Goal: Contribute content: Add original content to the website for others to see

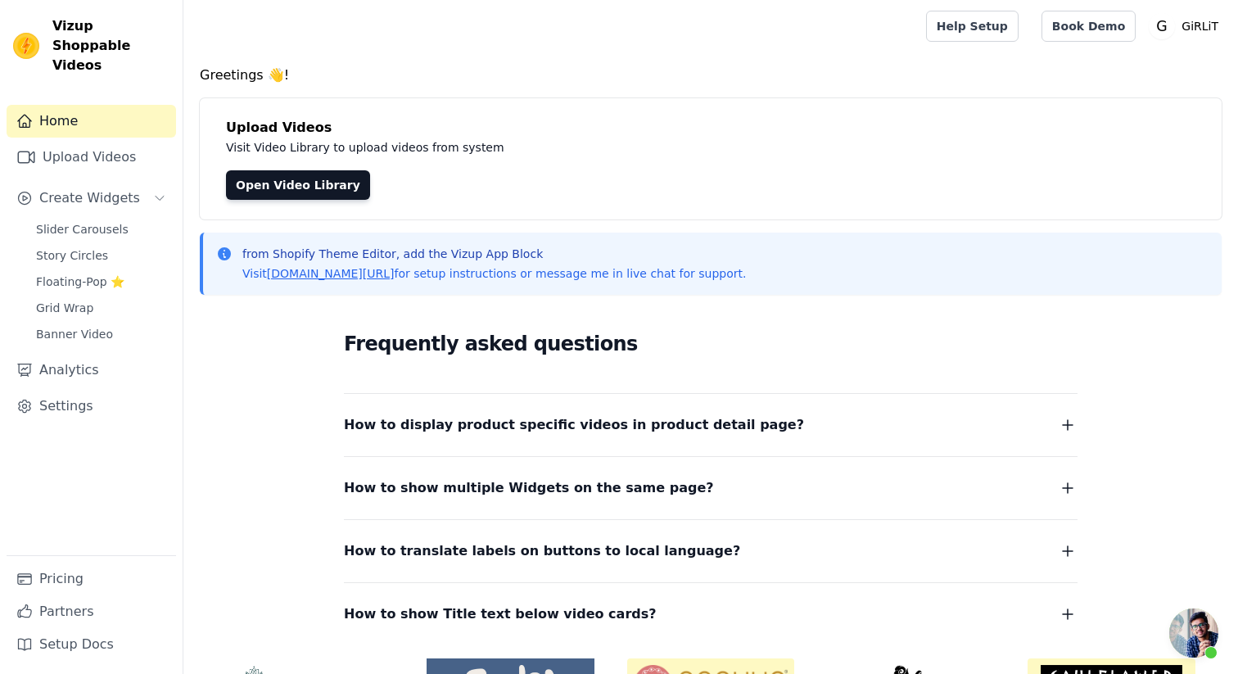
scroll to position [364, 0]
click at [279, 179] on link "Open Video Library" at bounding box center [298, 184] width 144 height 29
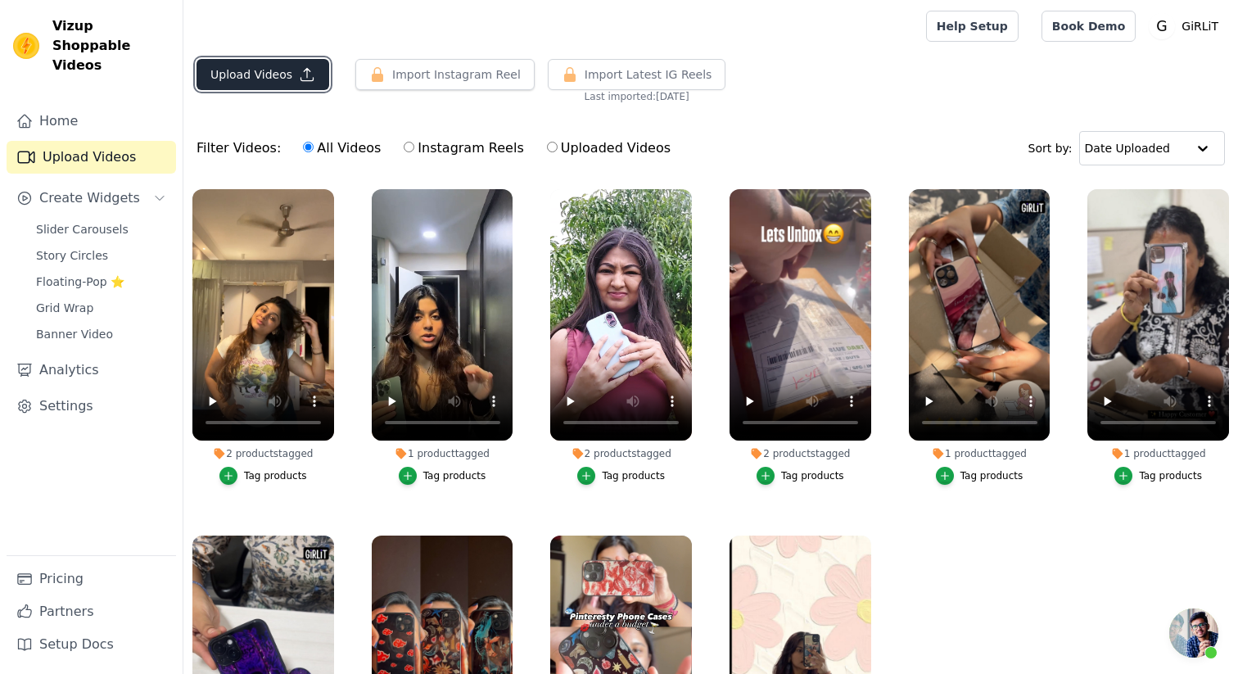
click at [294, 81] on button "Upload Videos" at bounding box center [263, 74] width 133 height 31
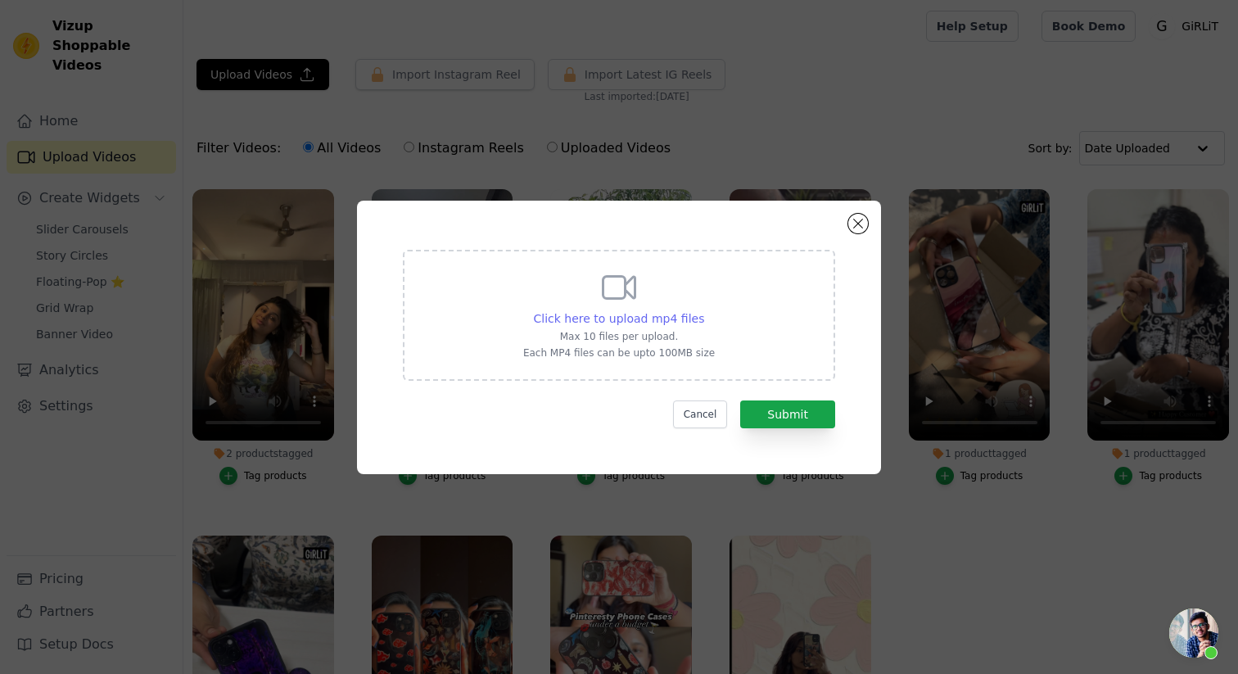
click at [626, 314] on span "Click here to upload mp4 files" at bounding box center [619, 318] width 171 height 13
click at [703, 310] on input "Click here to upload mp4 files Max 10 files per upload. Each MP4 files can be u…" at bounding box center [703, 310] width 1 height 1
type input "C:\fakepath\IMG_9671.mp4"
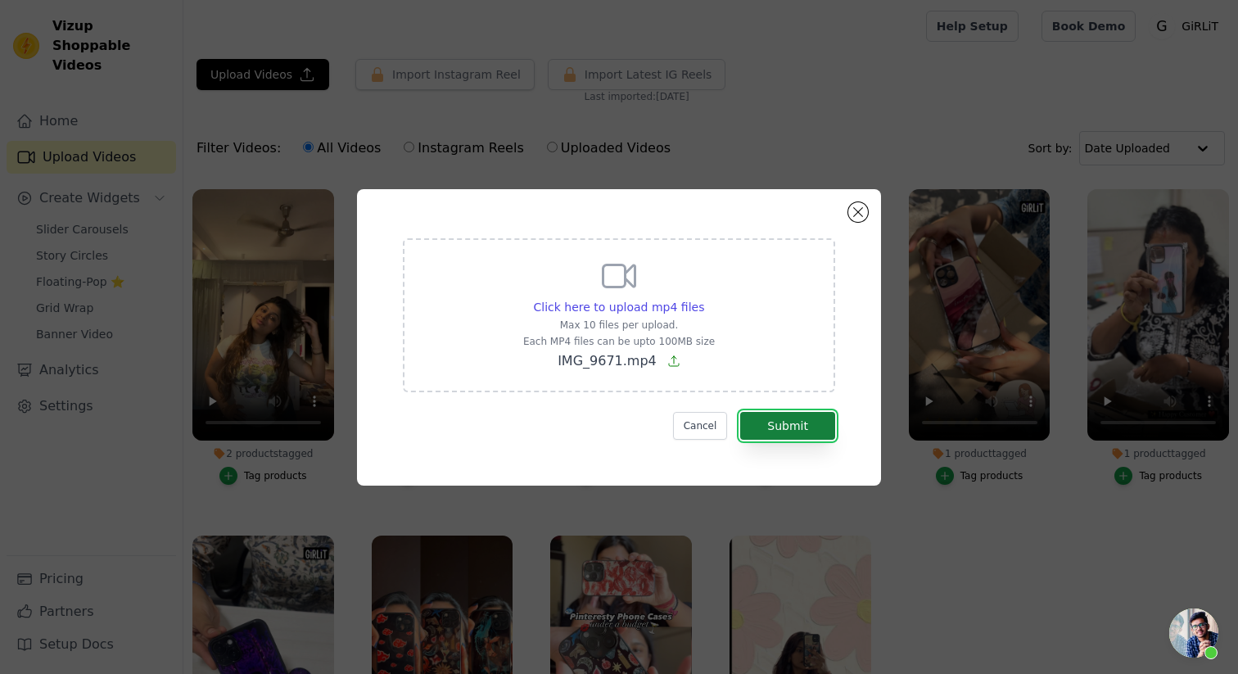
click at [825, 425] on button "Submit" at bounding box center [787, 426] width 95 height 28
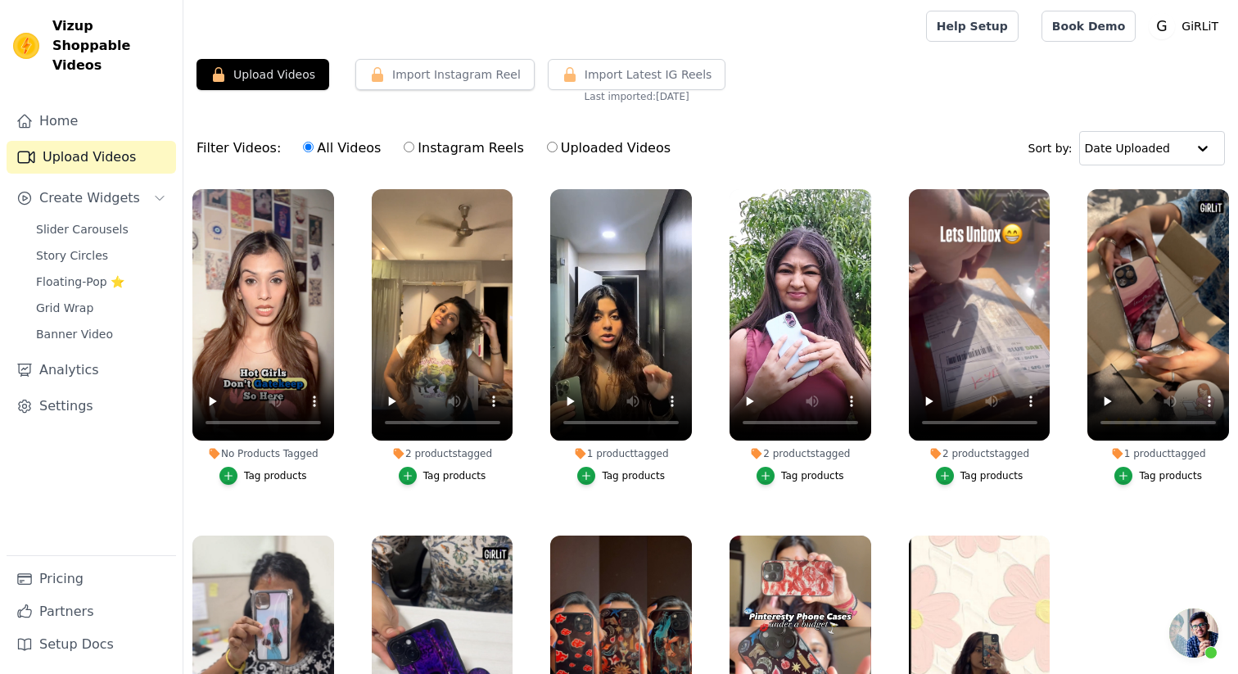
scroll to position [364, 0]
click at [268, 473] on div "Tag products" at bounding box center [275, 475] width 63 height 13
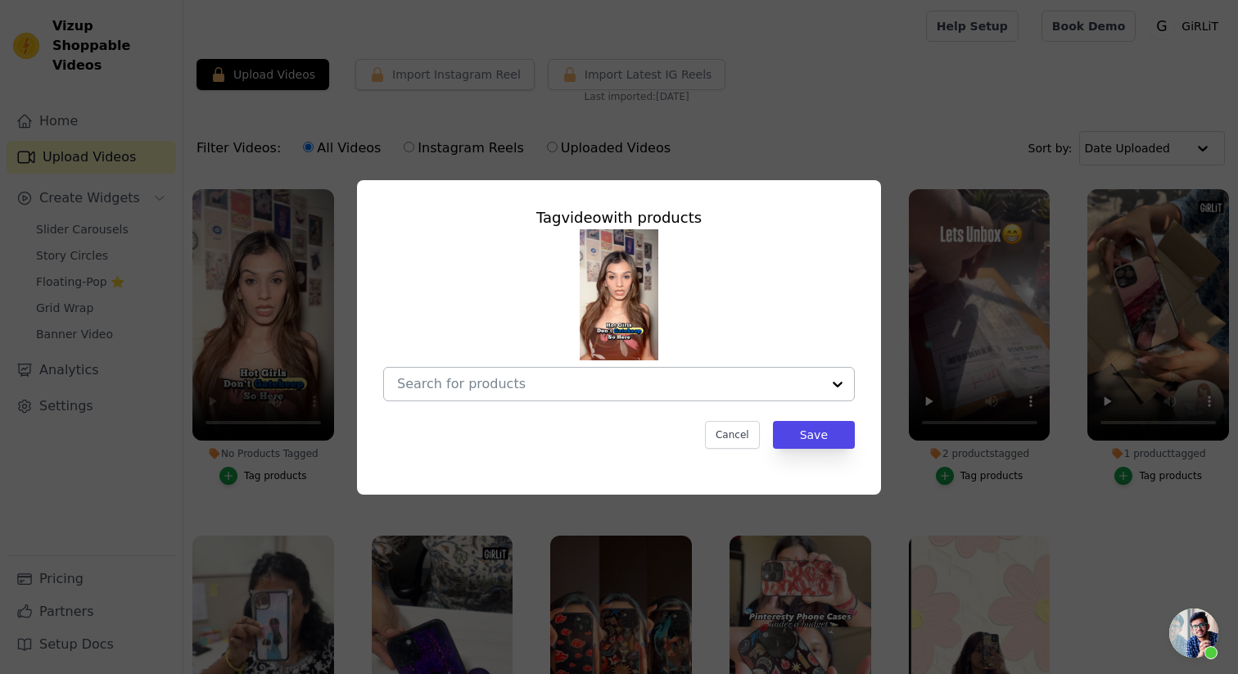
click at [445, 382] on input "No Products Tagged Tag video with products Cancel Save Tag products" at bounding box center [609, 384] width 424 height 16
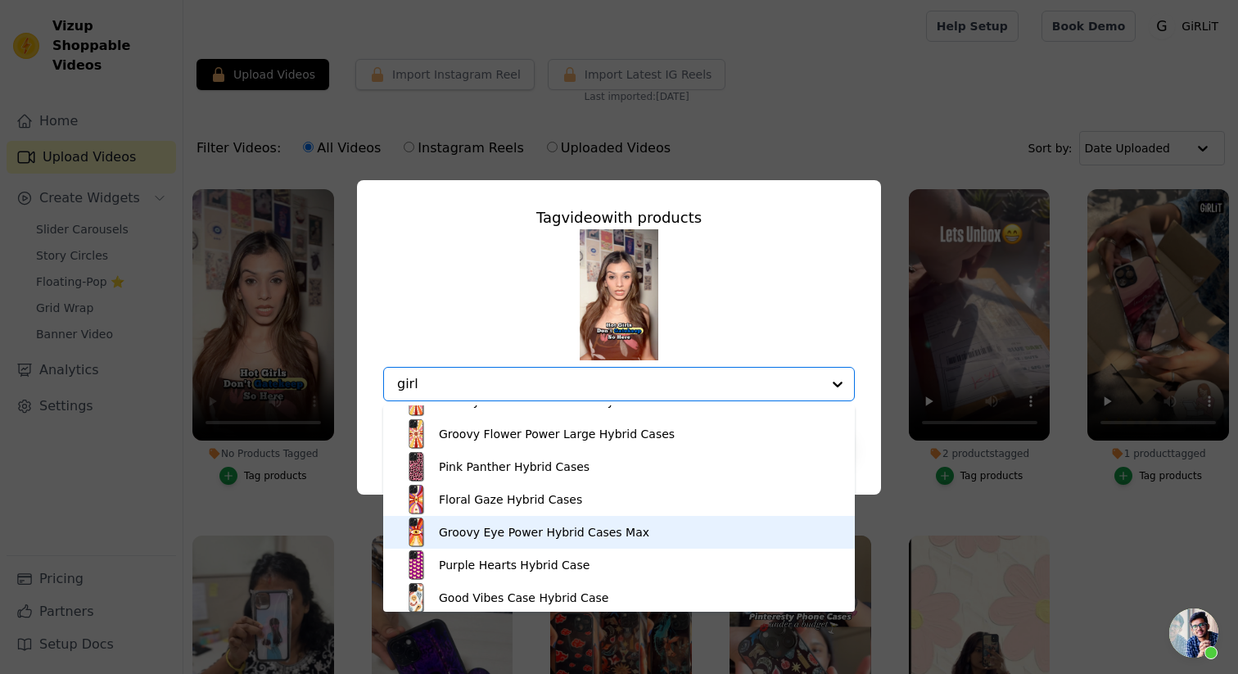
scroll to position [983, 0]
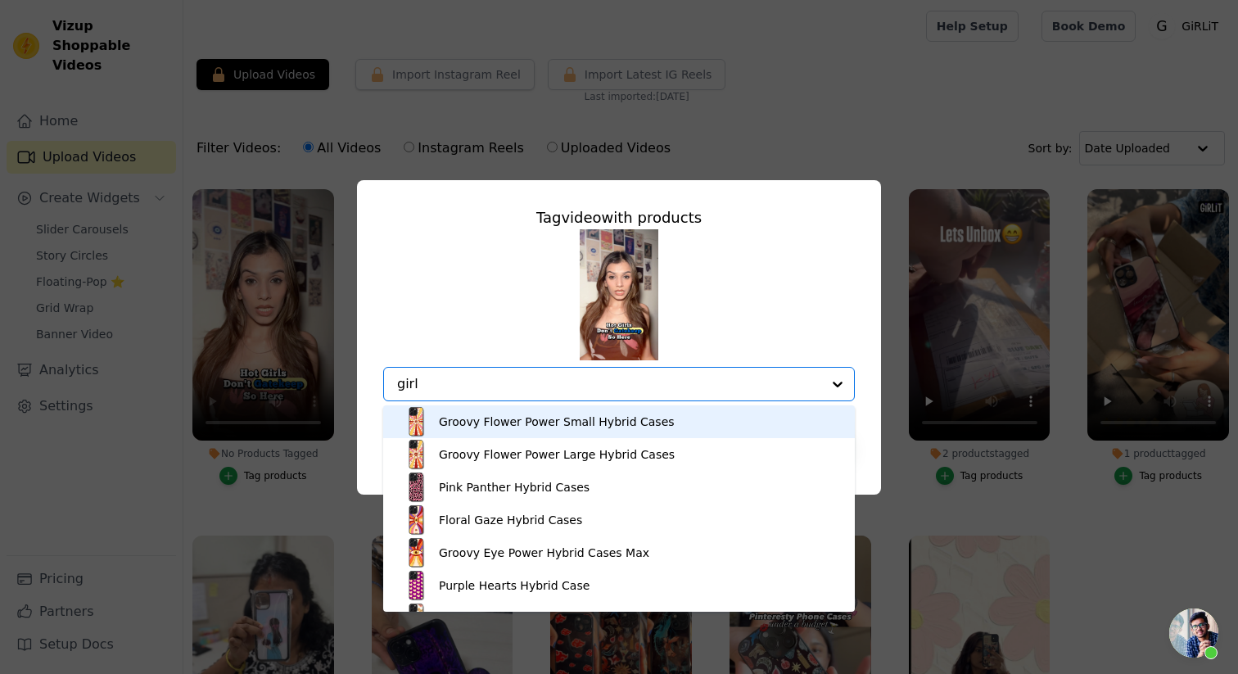
type input "girl"
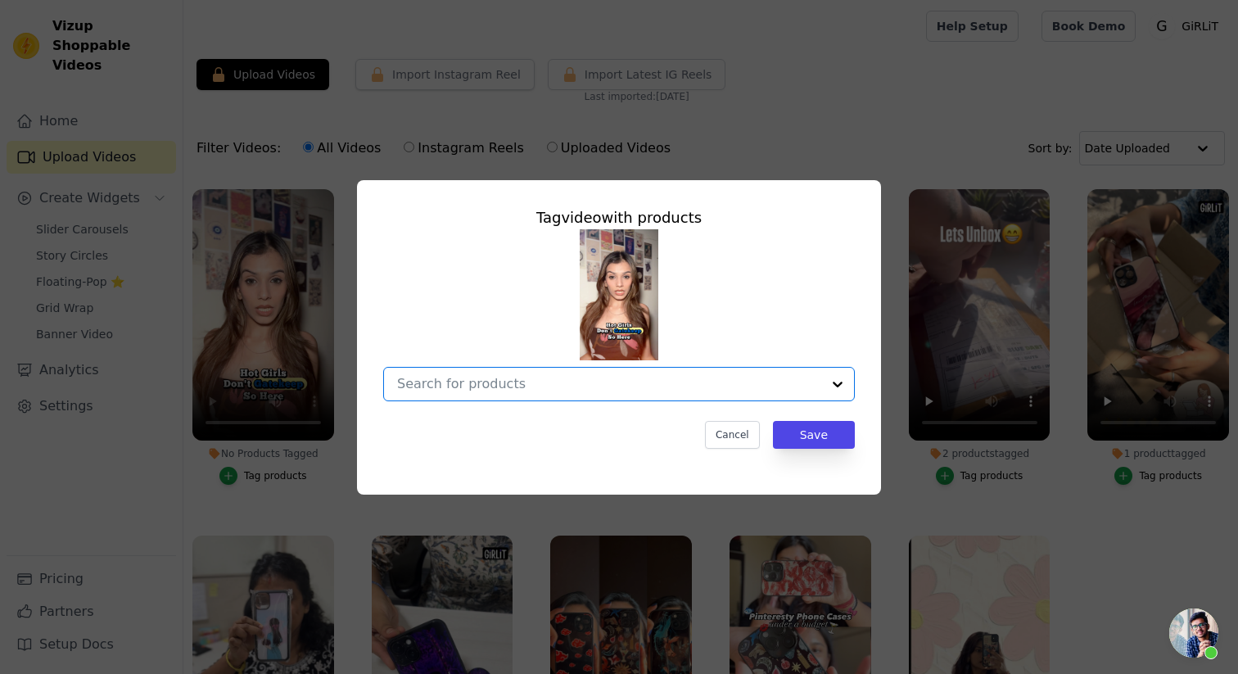
click at [516, 389] on input "No Products Tagged Tag video with products Option undefined, selected. Select i…" at bounding box center [609, 384] width 424 height 16
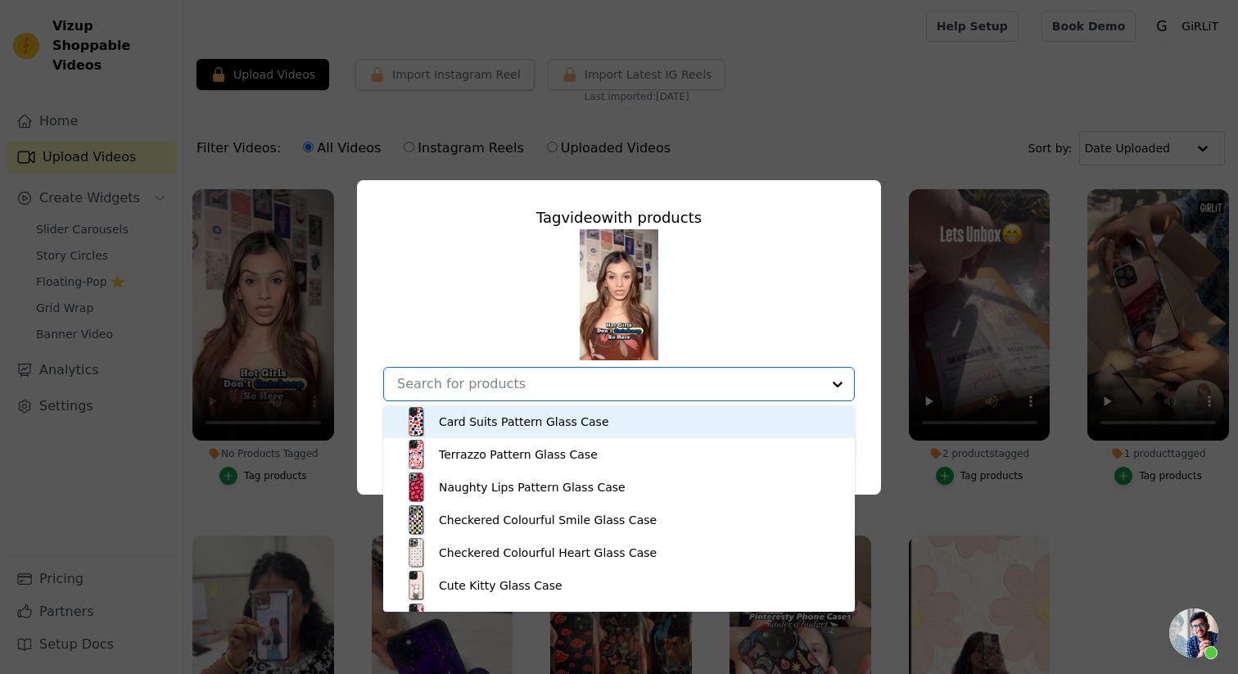
paste input "The Enigma Glass Case"
type input "The Enigma Glass Case"
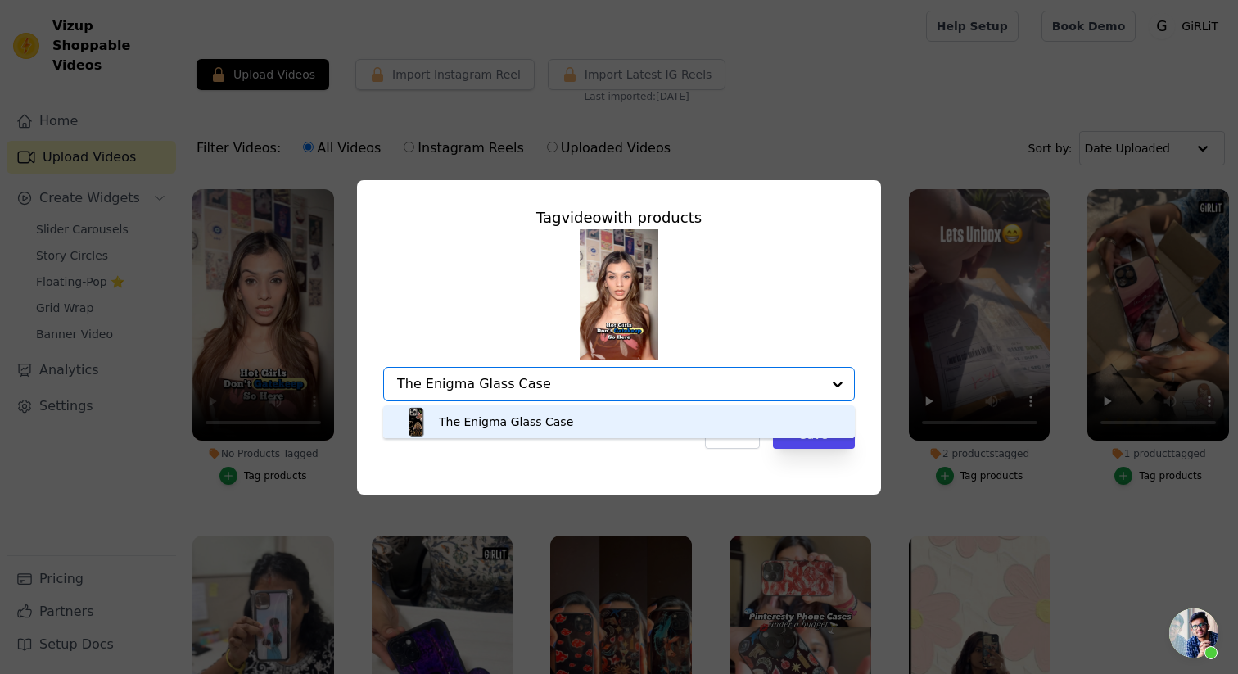
click at [513, 420] on div "The Enigma Glass Case" at bounding box center [506, 422] width 134 height 16
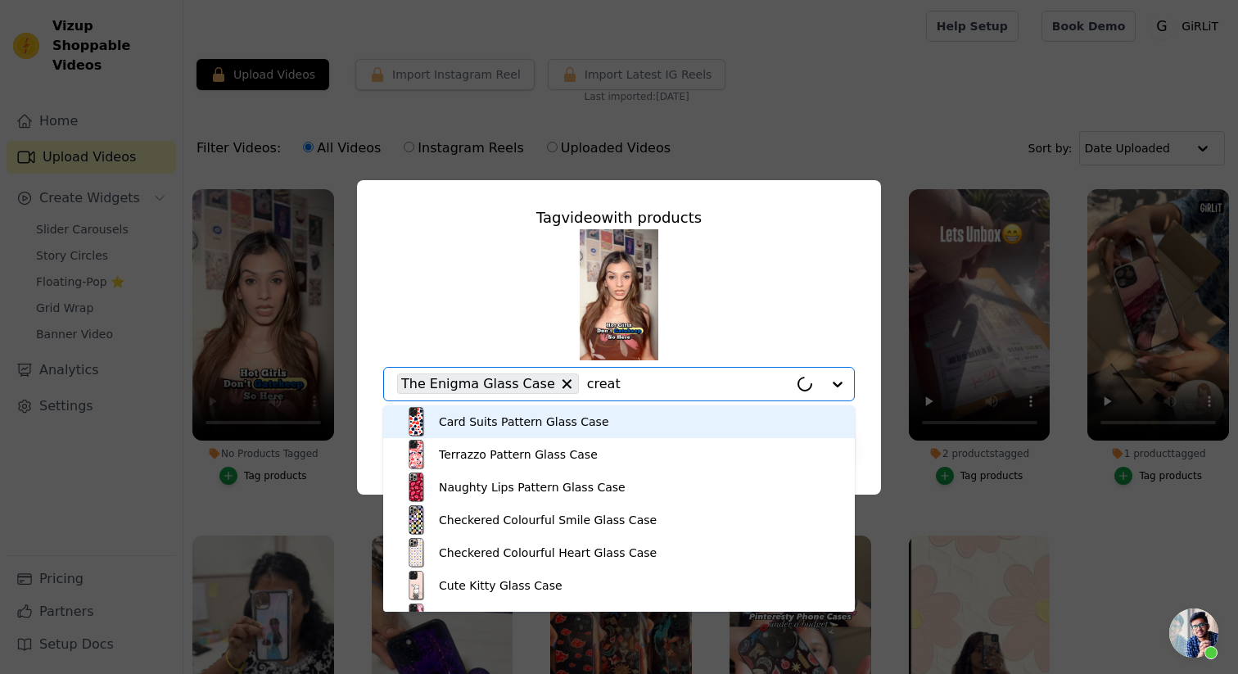
type input "create"
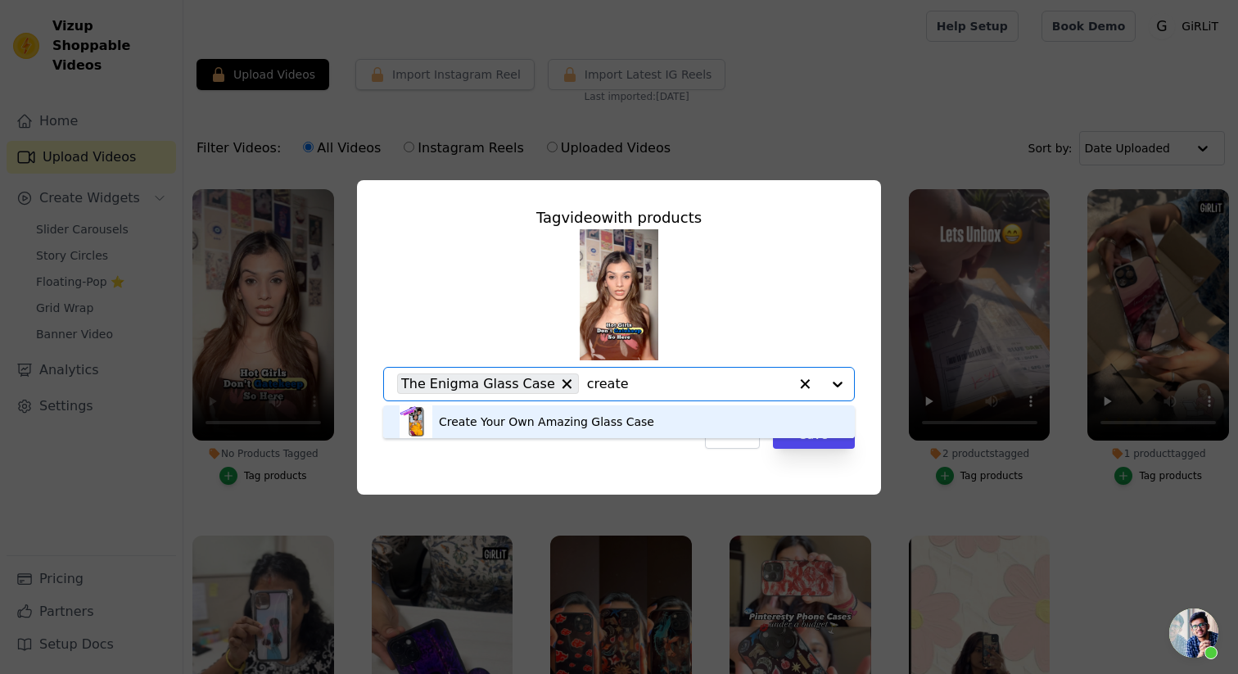
click at [608, 429] on div "Create Your Own Amazing Glass Case" at bounding box center [546, 422] width 215 height 16
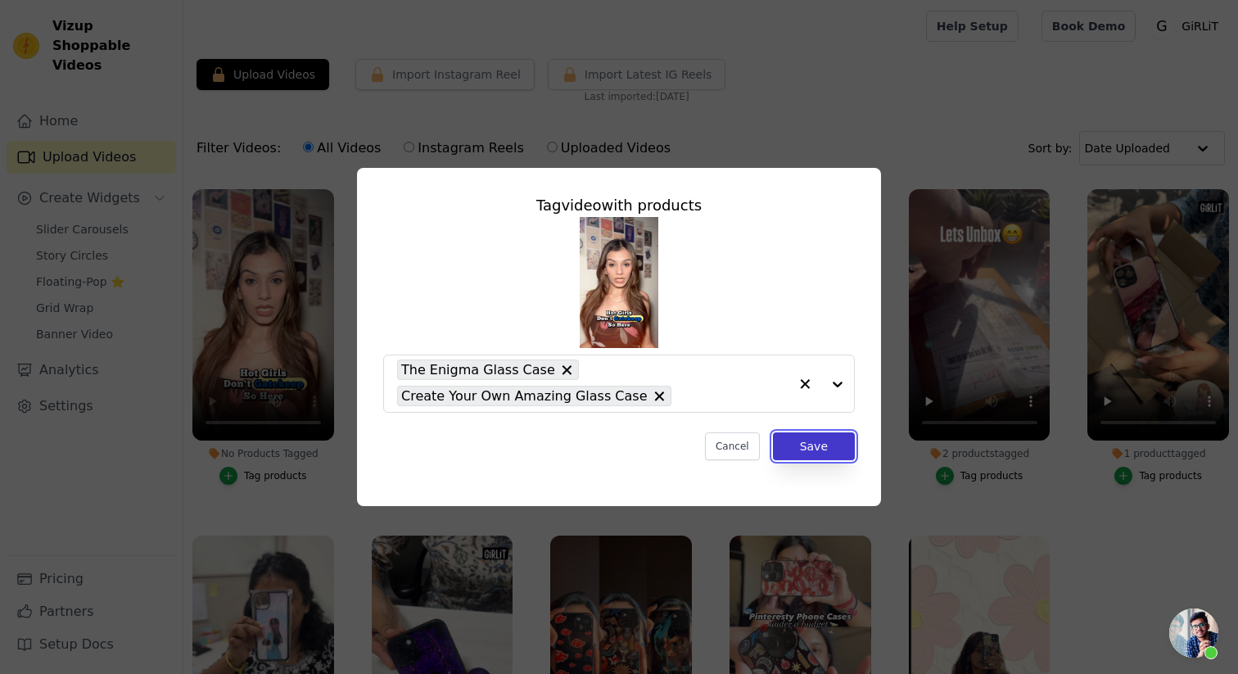
click at [812, 450] on button "Save" at bounding box center [814, 446] width 82 height 28
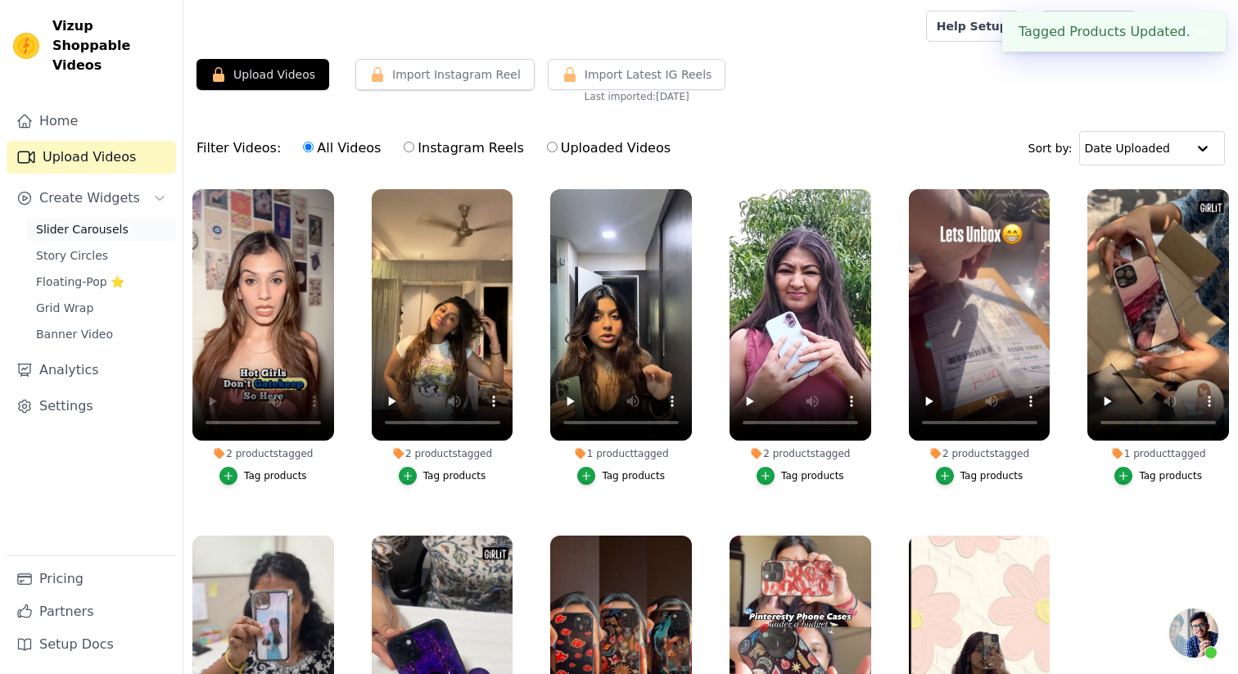
click at [73, 221] on span "Slider Carousels" at bounding box center [82, 229] width 93 height 16
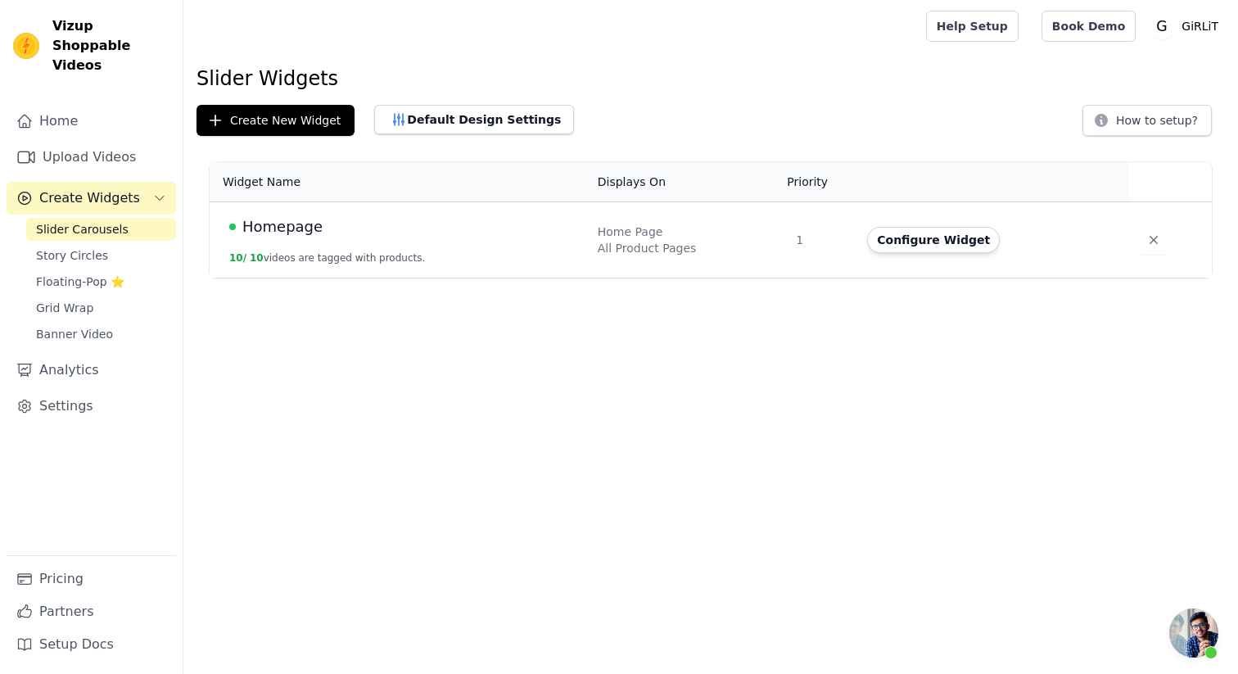
click at [382, 237] on div "Homepage" at bounding box center [403, 226] width 349 height 23
click at [965, 235] on button "Configure Widget" at bounding box center [933, 240] width 133 height 26
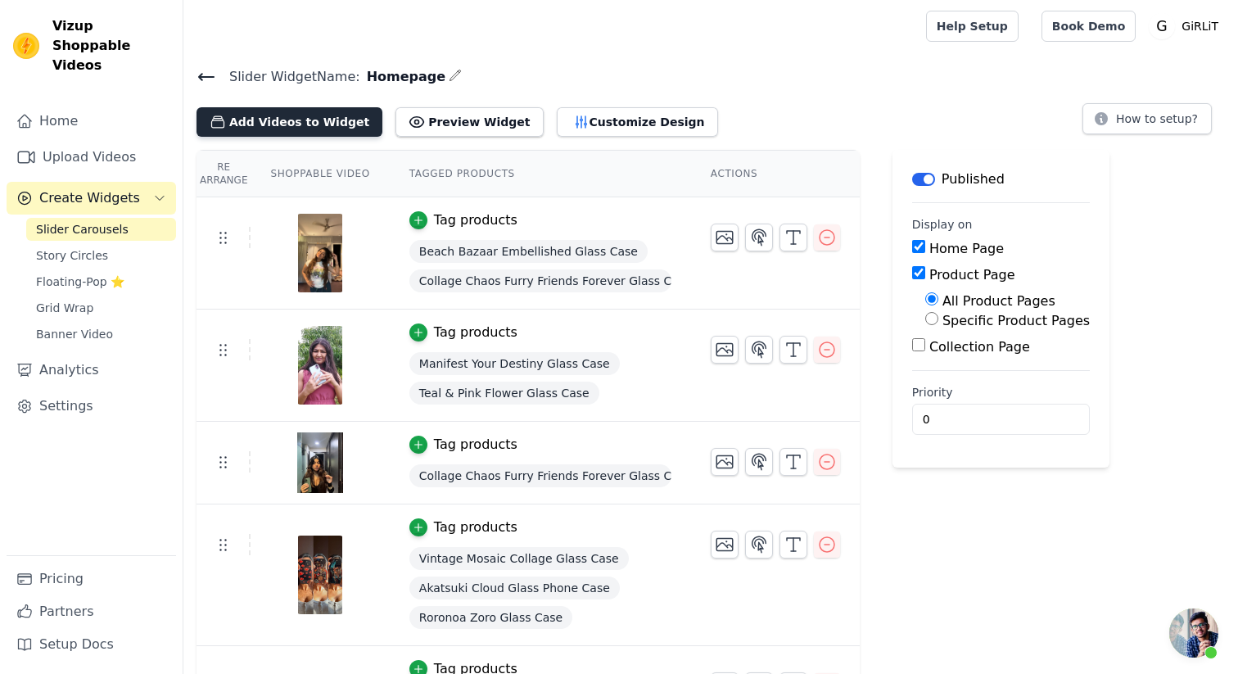
click at [329, 116] on button "Add Videos to Widget" at bounding box center [290, 121] width 186 height 29
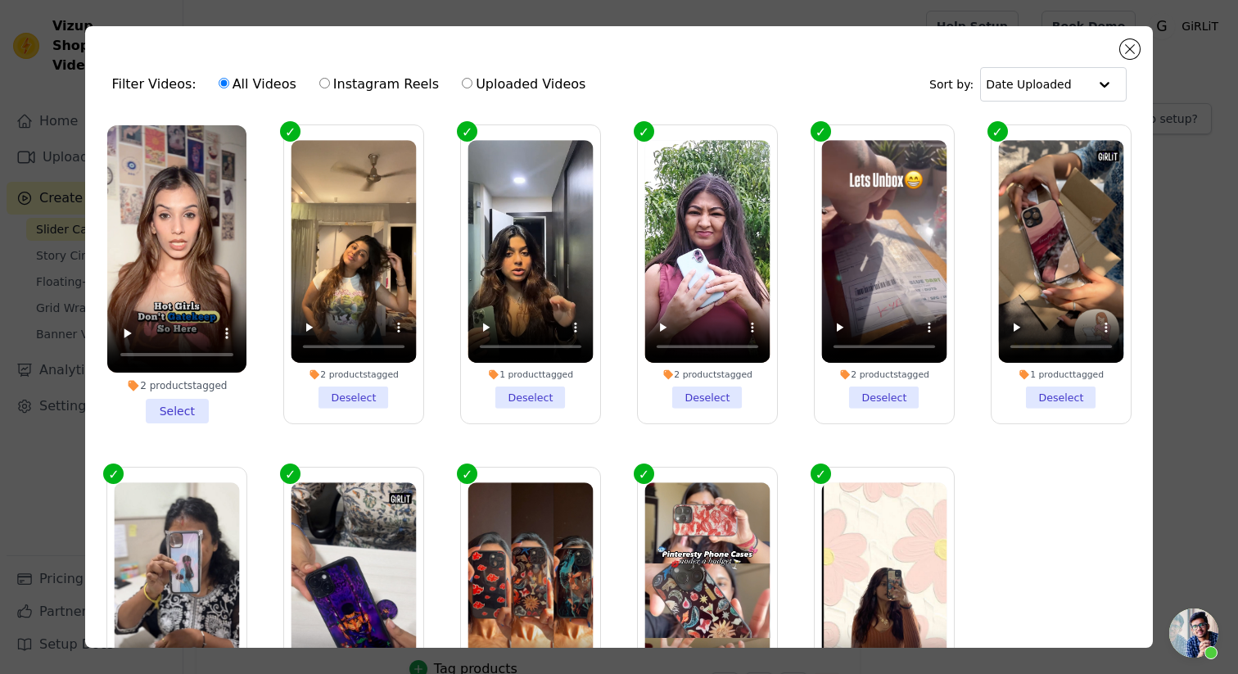
click at [183, 408] on li "2 products tagged Select" at bounding box center [176, 274] width 139 height 298
click at [0, 0] on input "2 products tagged Select" at bounding box center [0, 0] width 0 height 0
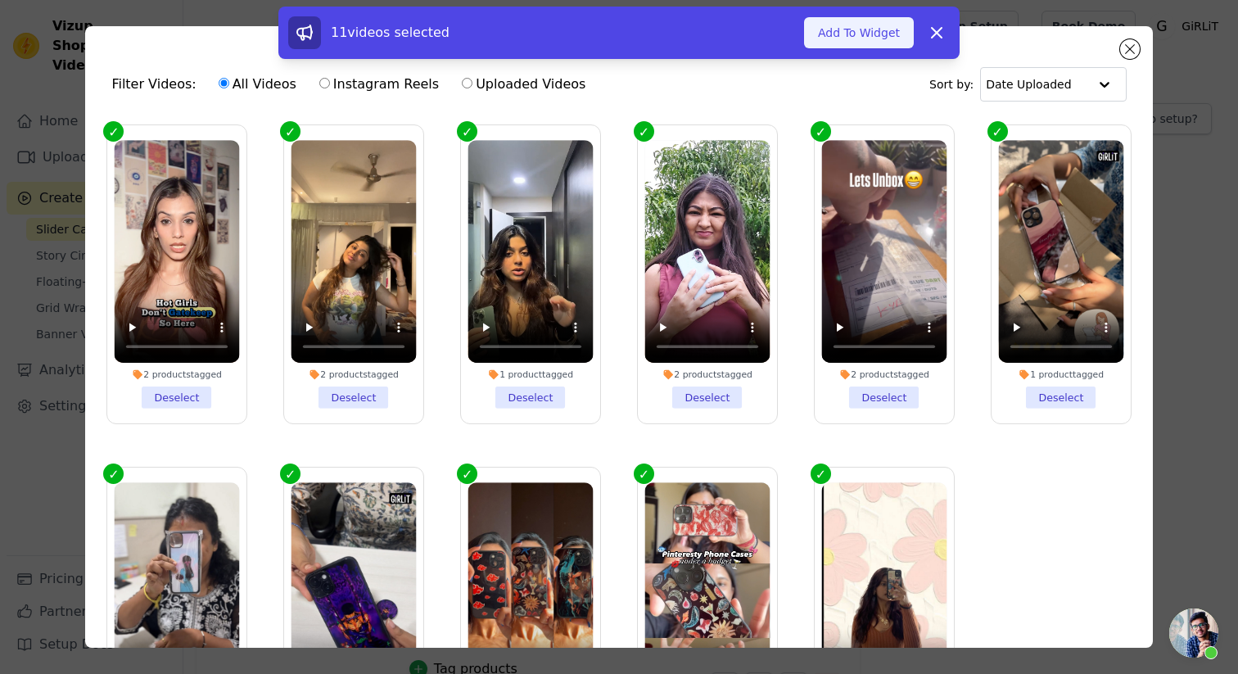
click at [857, 34] on button "Add To Widget" at bounding box center [859, 32] width 110 height 31
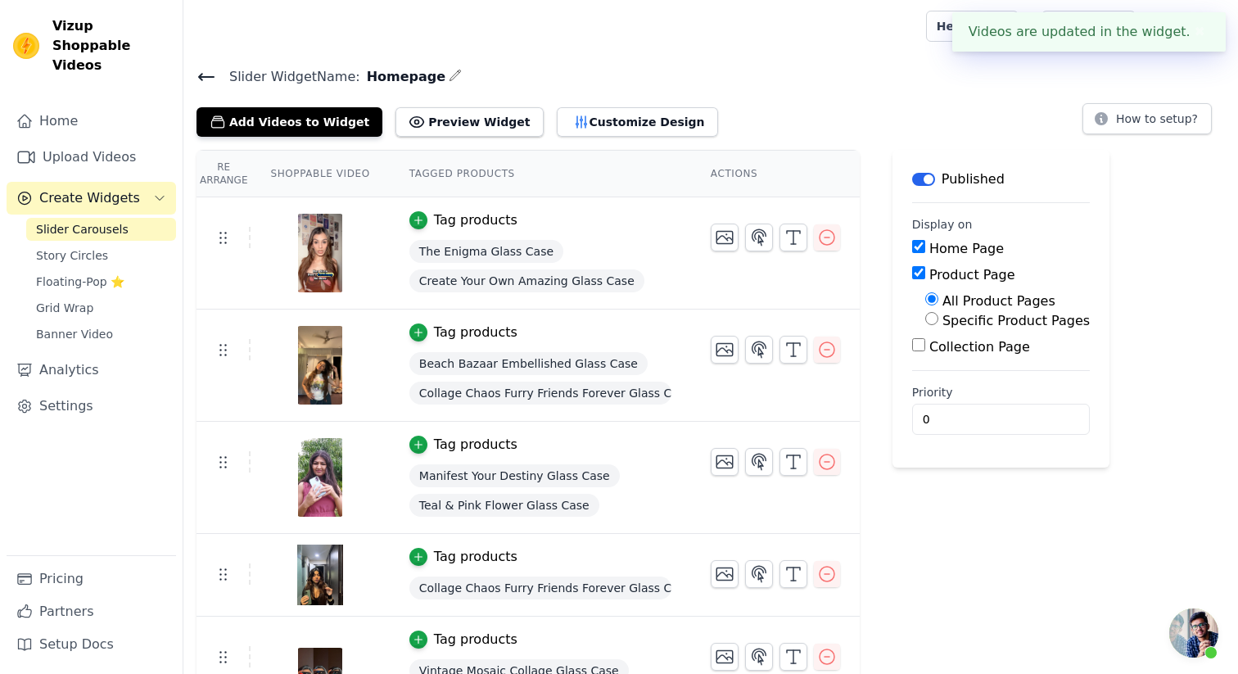
click at [1205, 37] on button "✖" at bounding box center [1200, 32] width 19 height 20
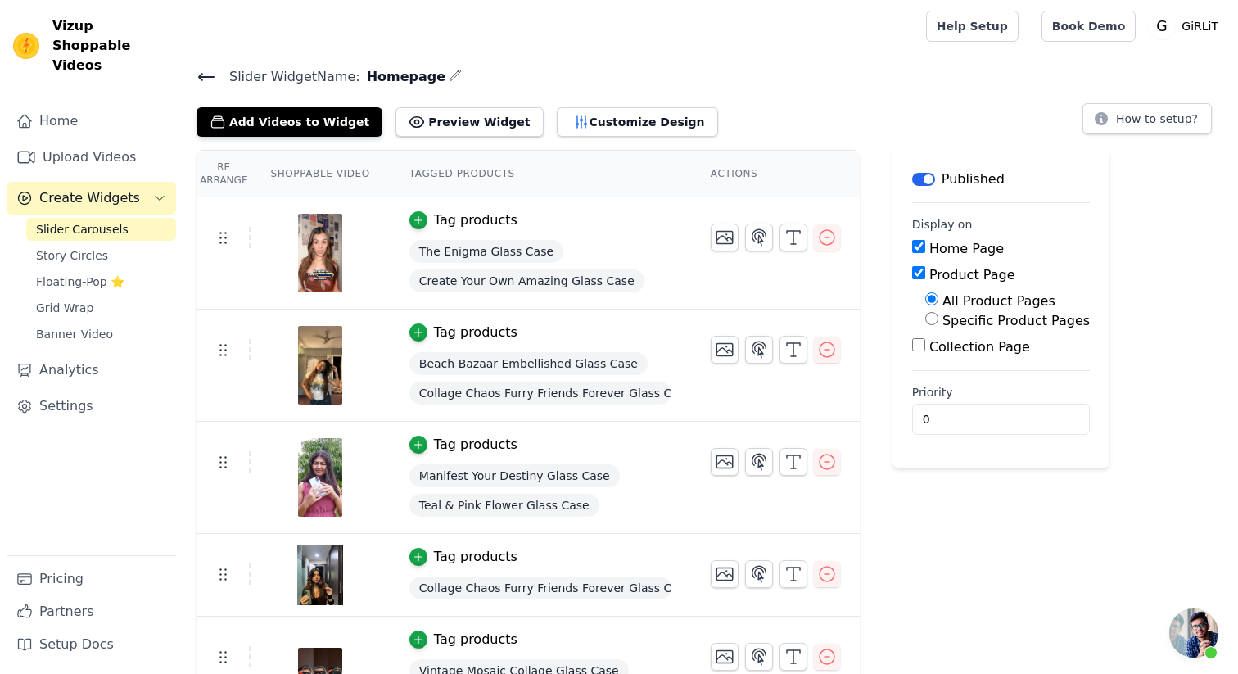
click at [192, 74] on div "Slider Widget Name: Homepage Add Videos to Widget Preview Widget Customize Desi…" at bounding box center [710, 101] width 1055 height 71
click at [208, 75] on icon at bounding box center [206, 77] width 15 height 7
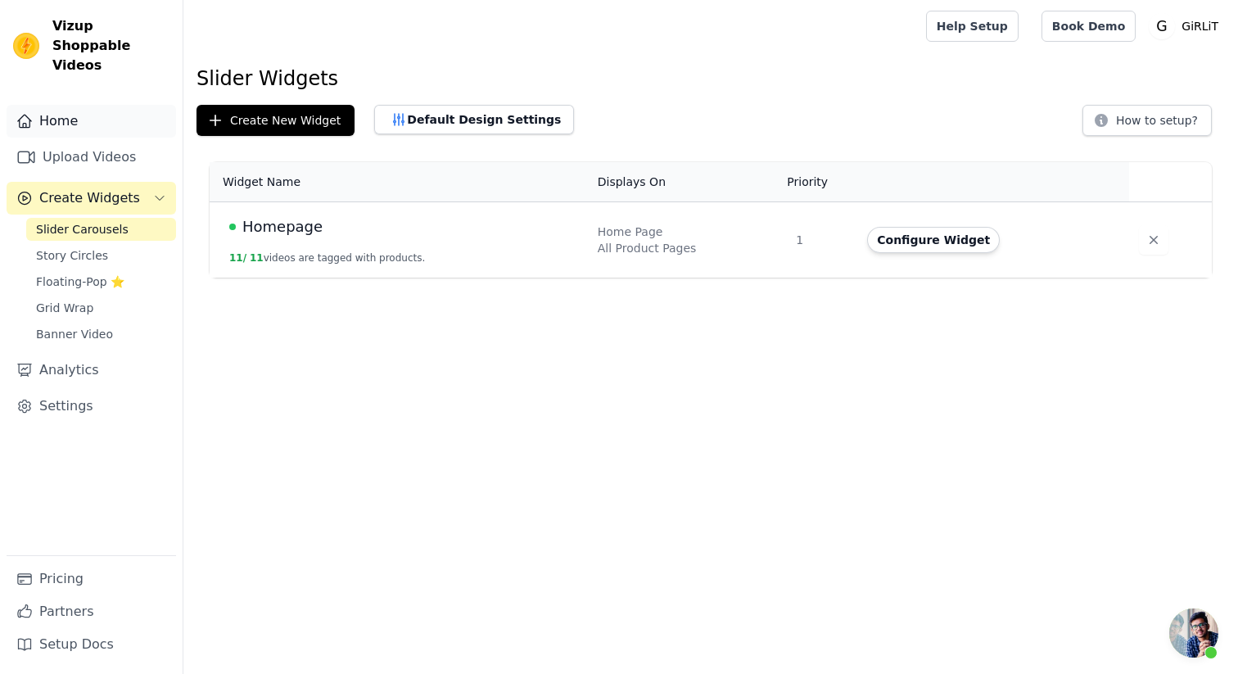
click at [64, 106] on link "Home" at bounding box center [92, 121] width 170 height 33
